Goal: Task Accomplishment & Management: Manage account settings

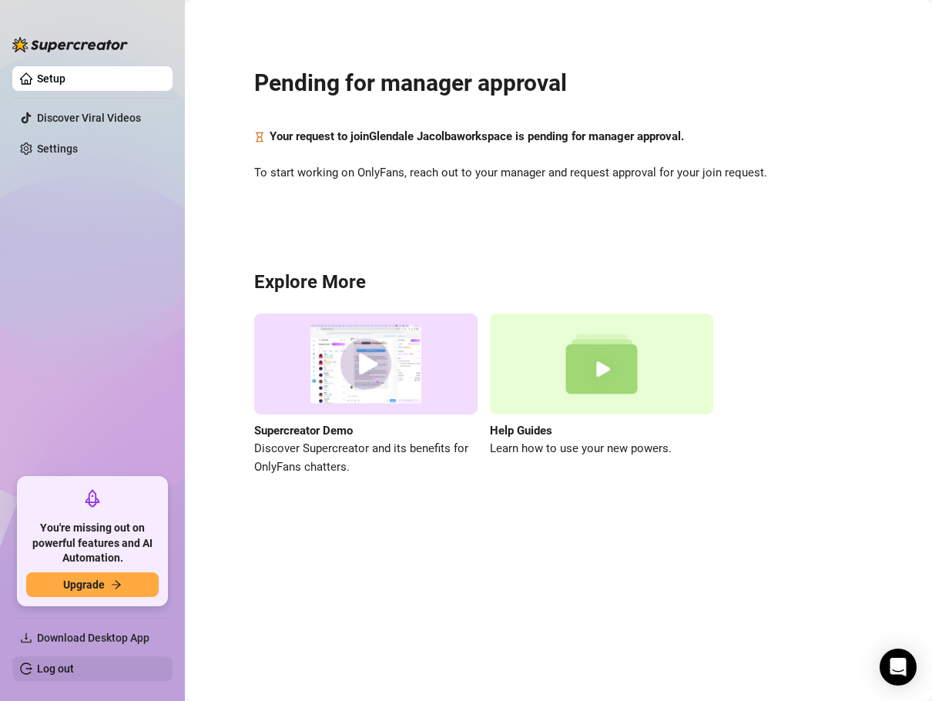
click at [40, 662] on link "Log out" at bounding box center [55, 668] width 37 height 12
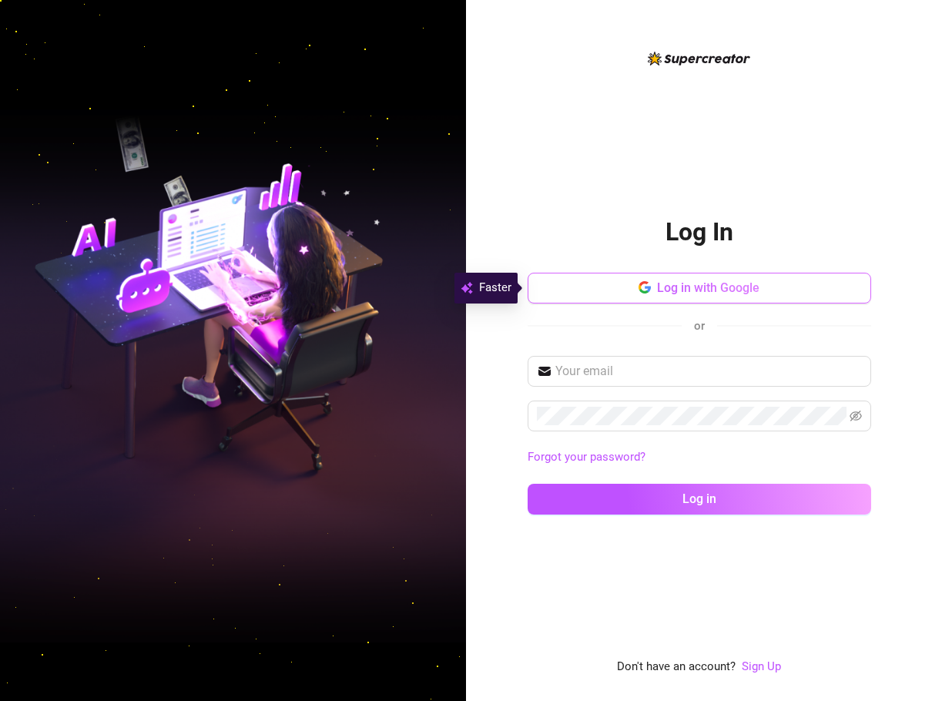
click at [692, 282] on span "Log in with Google" at bounding box center [708, 287] width 102 height 15
